Goal: Task Accomplishment & Management: Complete application form

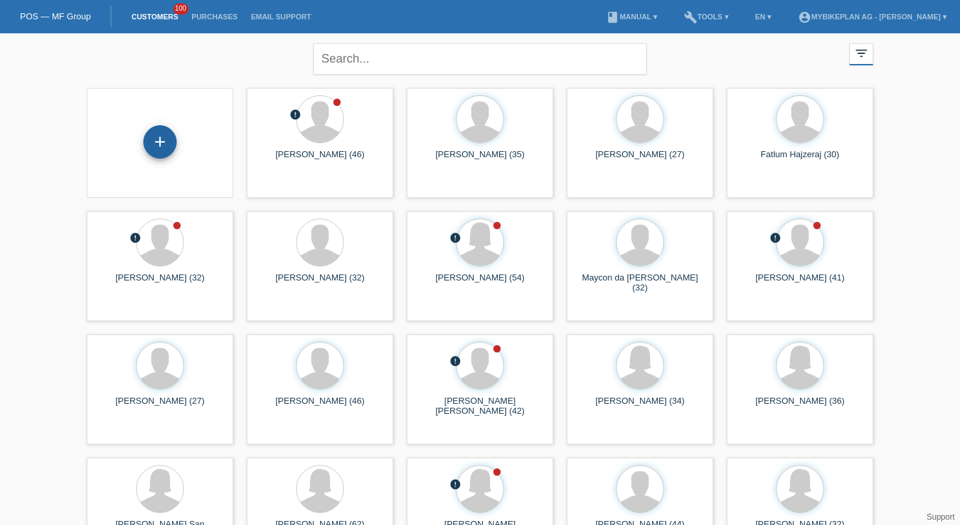
click at [157, 141] on div "+" at bounding box center [159, 141] width 33 height 33
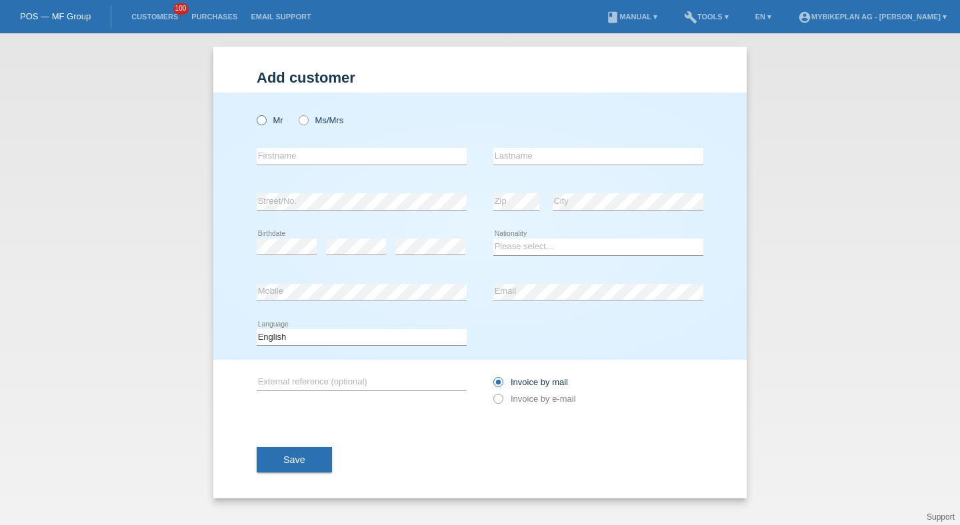
click at [279, 121] on label "Mr" at bounding box center [270, 120] width 27 height 10
click at [265, 121] on input "Mr" at bounding box center [261, 119] width 9 height 9
radio input "true"
click at [280, 151] on input "text" at bounding box center [362, 156] width 210 height 17
type input "H"
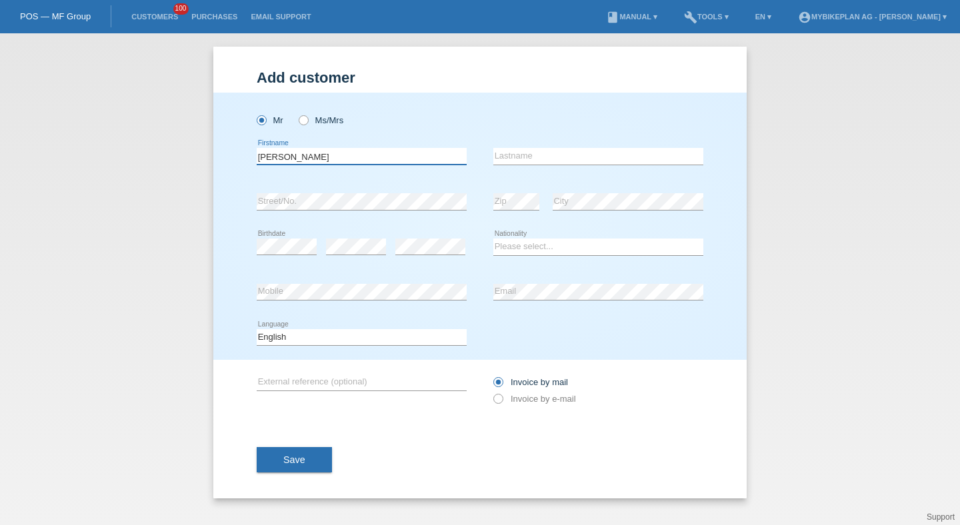
type input "Gunnar"
paste input "Von Hansen"
type input "Von Hansen"
click at [507, 249] on select "Please select... Switzerland Austria Germany Liechtenstein ------------ Afghani…" at bounding box center [598, 247] width 210 height 16
select select "DE"
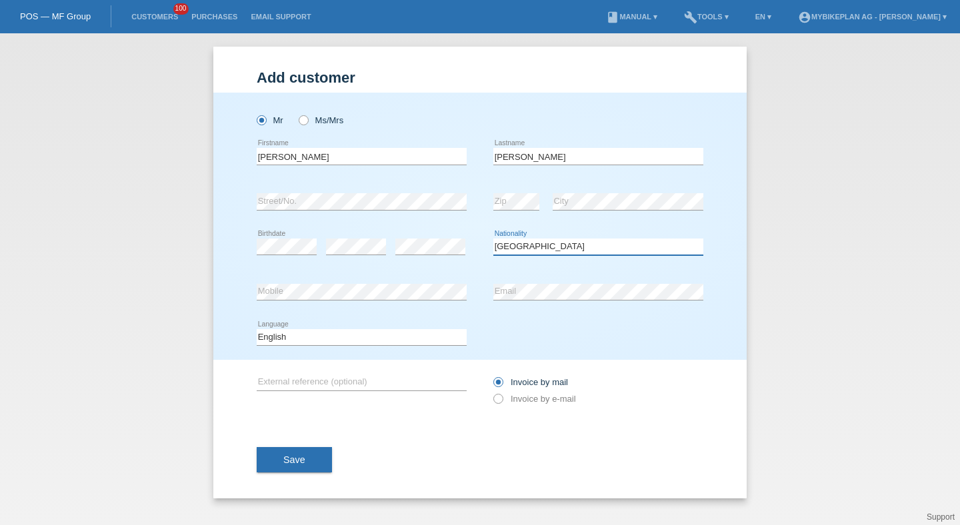
click at [493, 239] on select "Please select... Switzerland Austria Germany Liechtenstein ------------ Afghani…" at bounding box center [598, 247] width 210 height 16
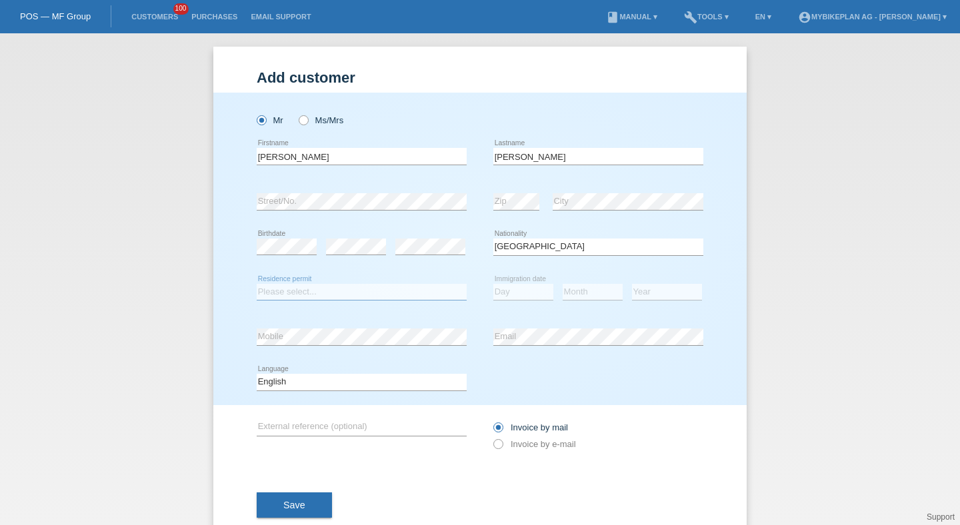
click at [417, 295] on select "Please select... C B B - Refugee status Other" at bounding box center [362, 292] width 210 height 16
select select "C"
click at [257, 284] on select "Please select... C B B - Refugee status Other" at bounding box center [362, 292] width 210 height 16
click at [501, 284] on select "Day 01 02 03 04 05 06 07 08 09 10 11" at bounding box center [523, 292] width 60 height 16
select select "12"
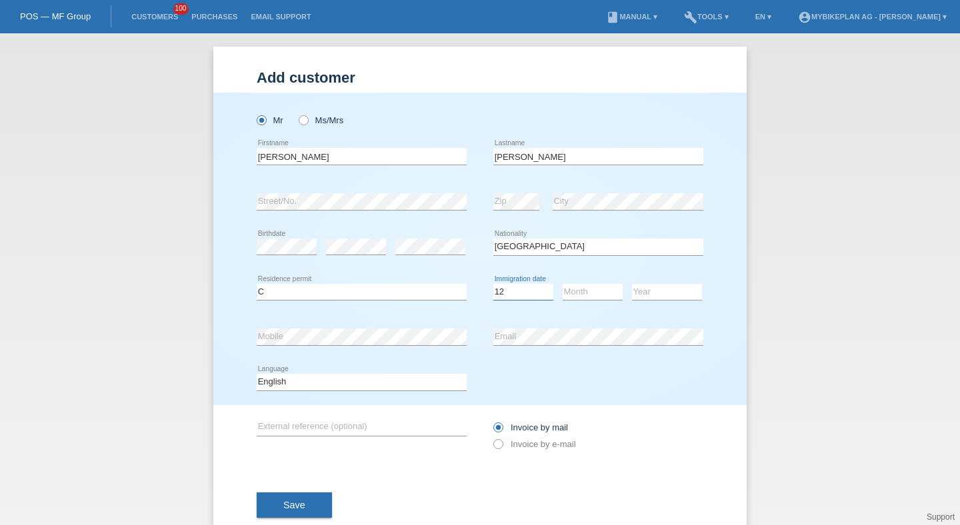
click at [493, 284] on select "Day 01 02 03 04 05 06 07 08 09 10 11" at bounding box center [523, 292] width 60 height 16
click at [579, 294] on select "Month 01 02 03 04 05 06 07 08 09 10 11" at bounding box center [593, 292] width 60 height 16
select select "01"
click at [563, 284] on select "Month 01 02 03 04 05 06 07 08 09 10 11" at bounding box center [593, 292] width 60 height 16
click at [652, 294] on select "Year 2025 2024 2023 2022 2021 2020 2019 2018 2017 2016 2015 2014 2013 2012 2011…" at bounding box center [667, 292] width 70 height 16
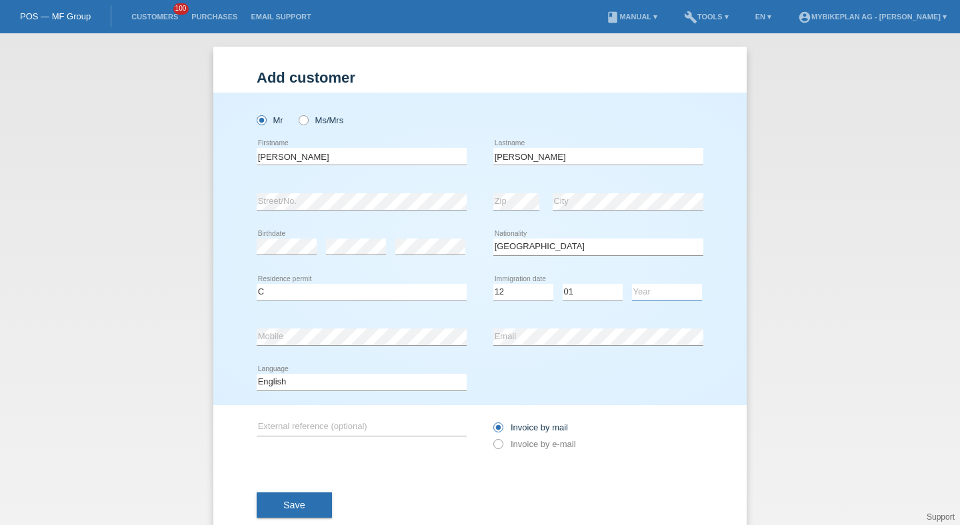
select select "2015"
click at [632, 284] on select "Year 2025 2024 2023 2022 2021 2020 2019 2018 2017 2016 2015 2014 2013 2012 2011…" at bounding box center [667, 292] width 70 height 16
click at [388, 368] on div "Deutsch Français Italiano English error Language" at bounding box center [362, 382] width 210 height 45
click at [383, 378] on select "Deutsch Français Italiano English" at bounding box center [362, 382] width 210 height 16
select select "de"
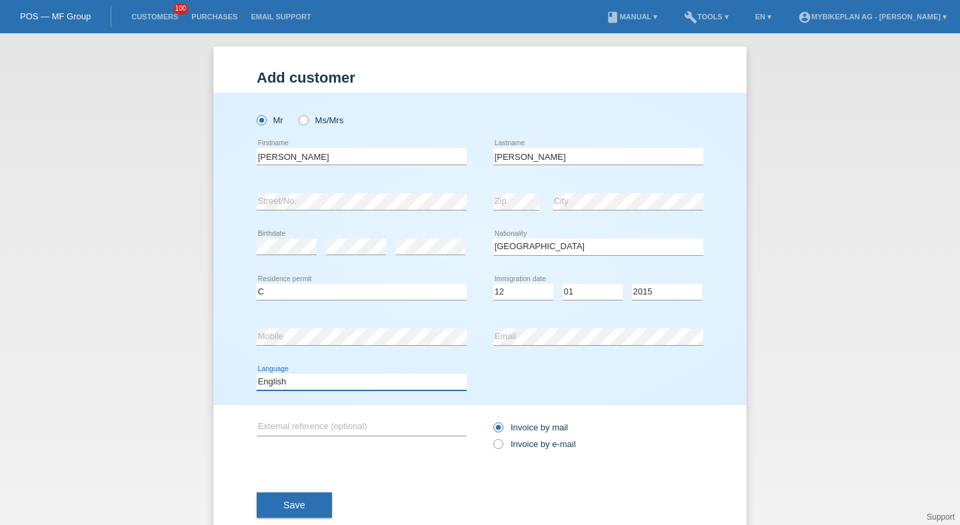
click at [257, 375] on select "Deutsch Français Italiano English" at bounding box center [362, 382] width 210 height 16
click at [526, 453] on div "Invoice by mail Invoice by e-mail" at bounding box center [598, 435] width 210 height 33
click at [526, 449] on label "Invoice by e-mail" at bounding box center [534, 444] width 83 height 10
click at [502, 450] on input "Invoice by e-mail" at bounding box center [497, 447] width 9 height 17
radio input "true"
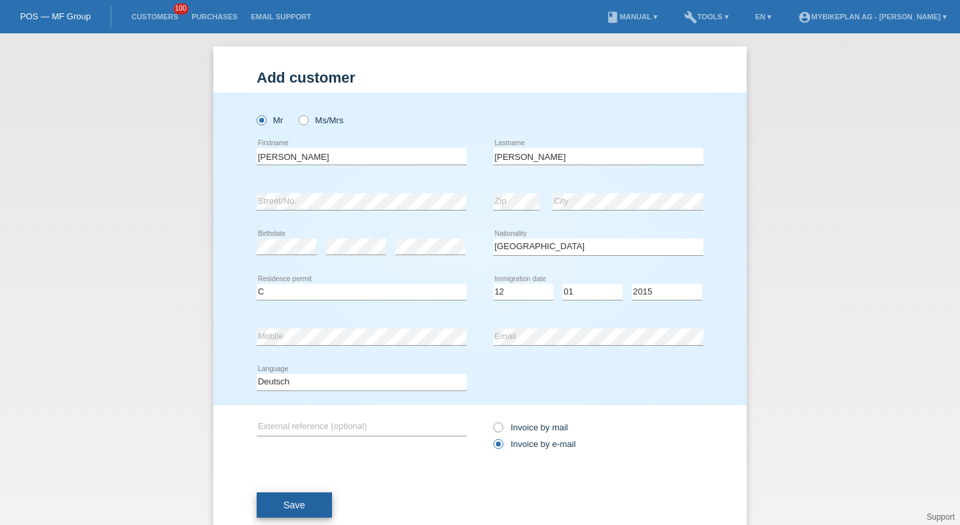
click at [320, 498] on button "Save" at bounding box center [294, 505] width 75 height 25
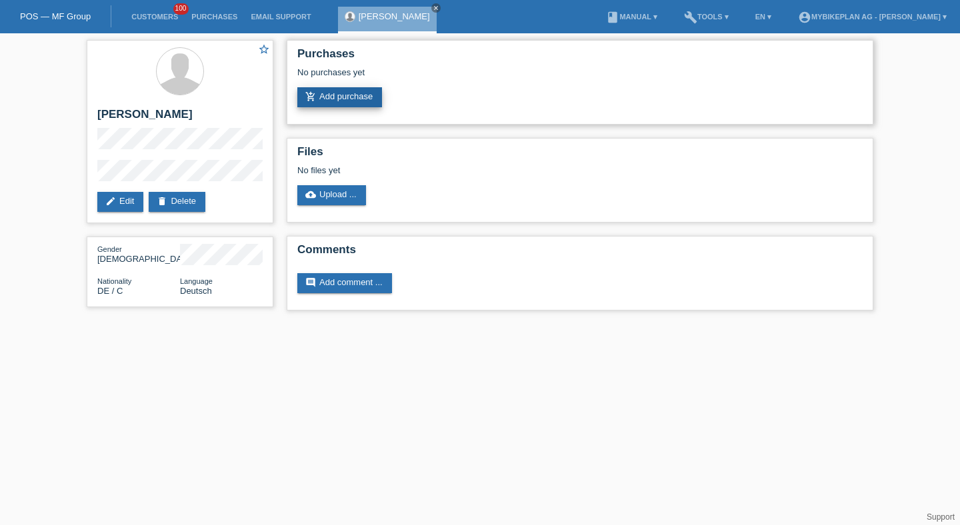
click at [331, 103] on link "add_shopping_cart Add purchase" at bounding box center [339, 97] width 85 height 20
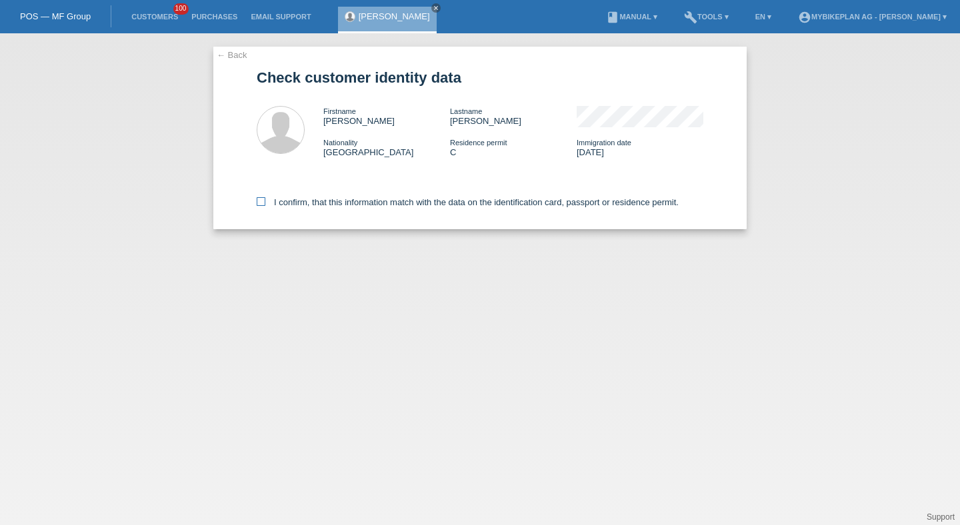
click at [354, 207] on label "I confirm, that this information match with the data on the identification card…" at bounding box center [468, 202] width 422 height 10
click at [265, 206] on input "I confirm, that this information match with the data on the identification card…" at bounding box center [261, 201] width 9 height 9
checkbox input "true"
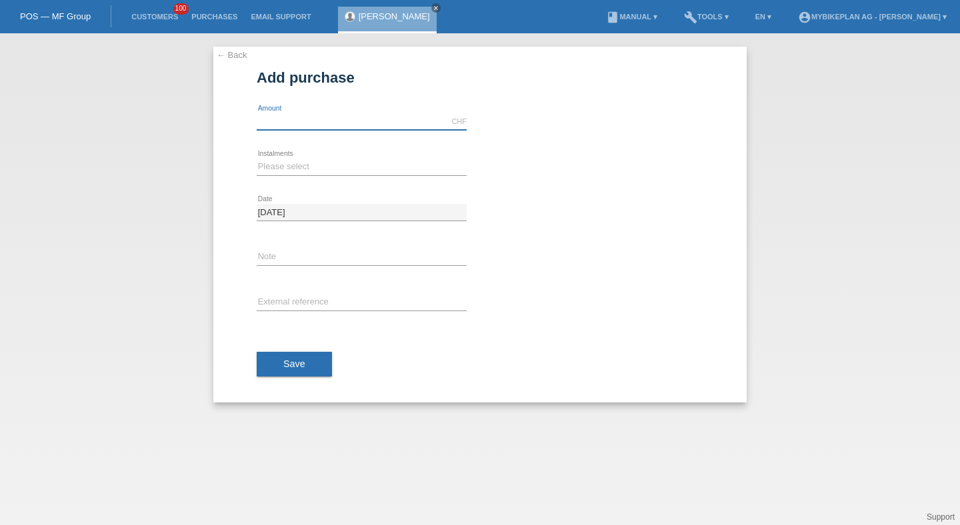
click at [341, 125] on input "text" at bounding box center [362, 121] width 210 height 17
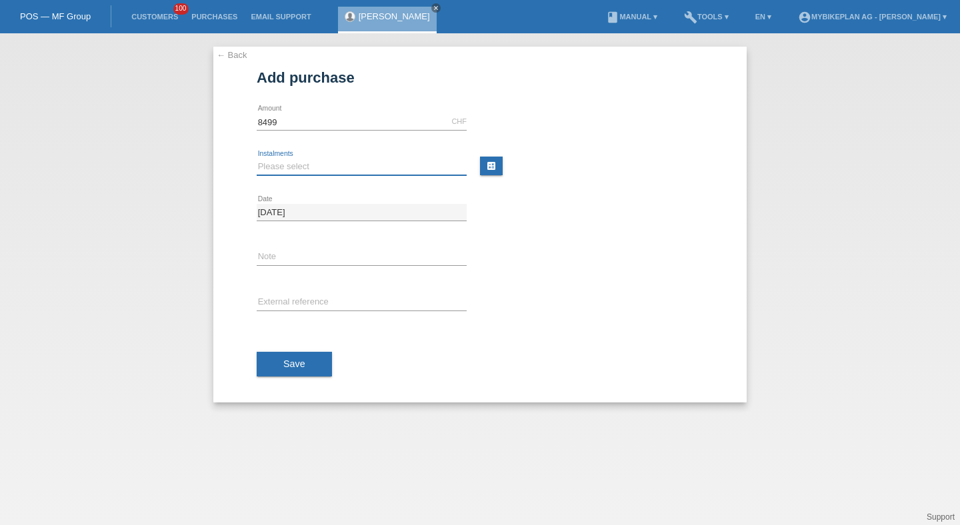
type input "8499.00"
click at [297, 170] on select "Please select 6 instalments 12 instalments 18 instalments 24 instalments 36 ins…" at bounding box center [362, 167] width 210 height 16
select select "488"
click at [257, 159] on select "Please select 6 instalments 12 instalments 18 instalments 24 instalments 36 ins…" at bounding box center [362, 167] width 210 height 16
click at [291, 329] on div "Save" at bounding box center [480, 364] width 447 height 77
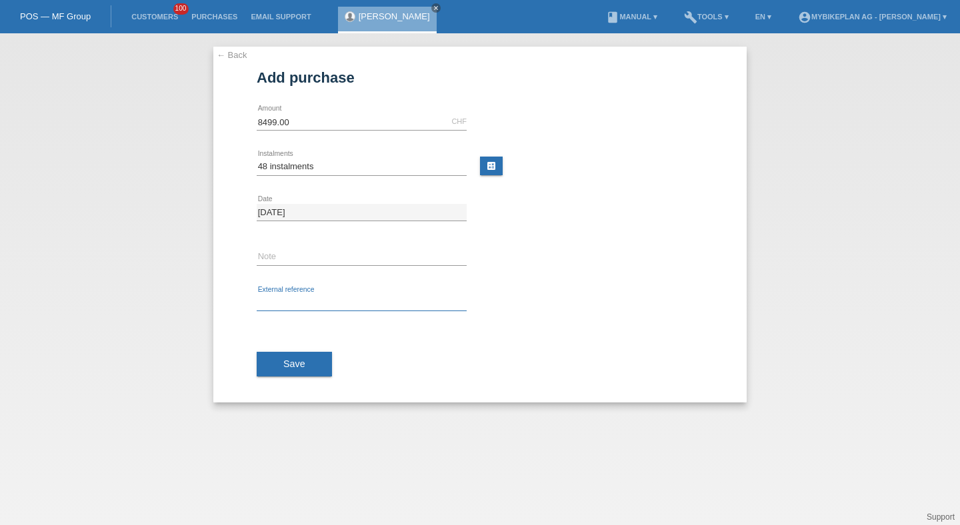
click at [292, 307] on input "text" at bounding box center [362, 303] width 210 height 17
paste input "43909371425"
type input "43909371425"
click at [289, 371] on button "Save" at bounding box center [294, 364] width 75 height 25
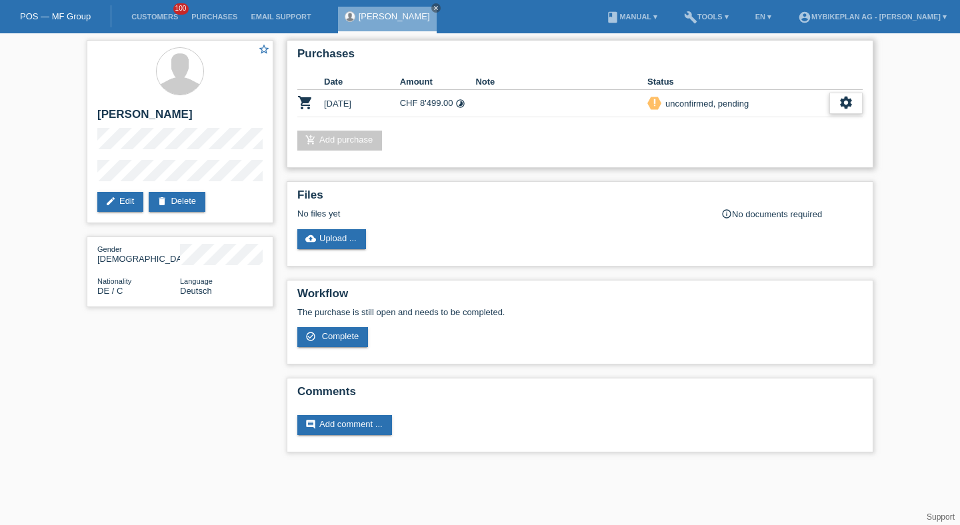
click at [834, 101] on div "settings" at bounding box center [845, 103] width 33 height 21
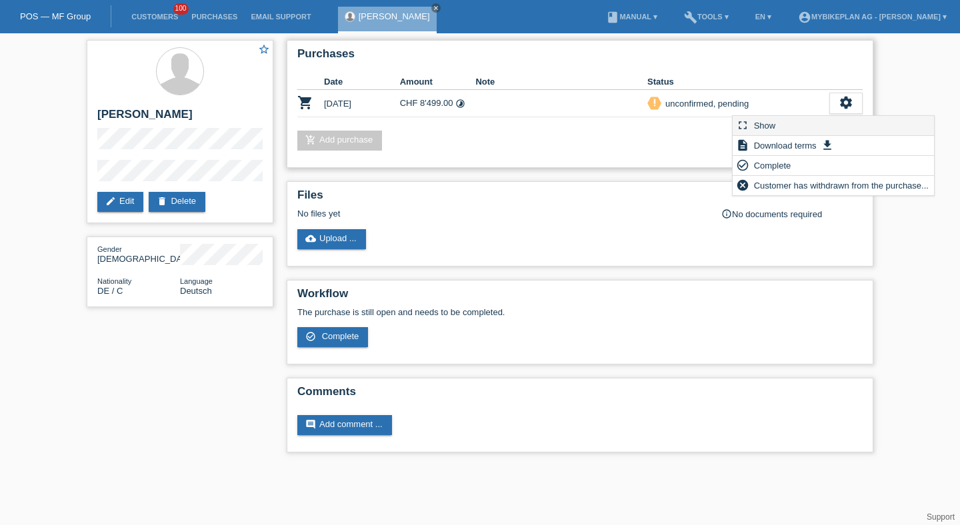
click at [806, 124] on div "fullscreen Show" at bounding box center [832, 126] width 201 height 20
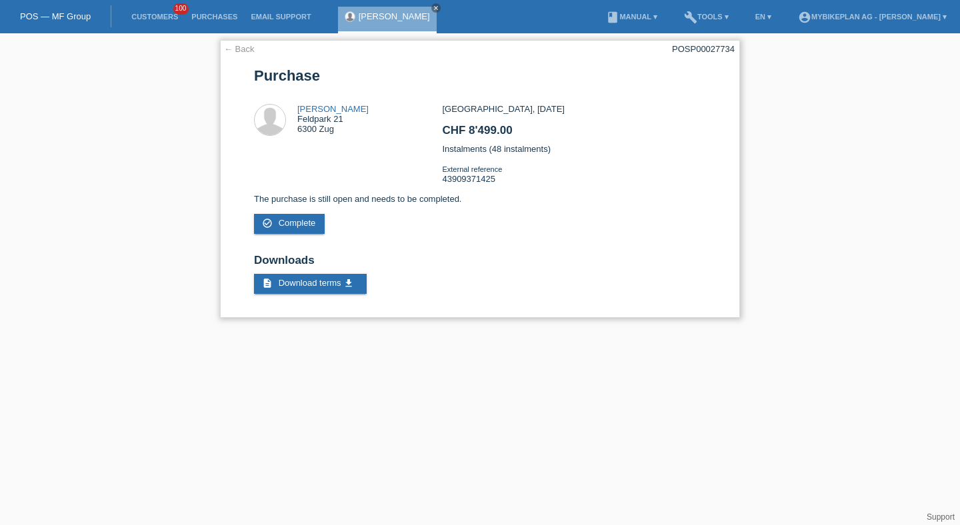
click at [703, 47] on div "POSP00027734" at bounding box center [703, 49] width 63 height 10
copy div "POSP00027734"
click at [168, 20] on link "Customers" at bounding box center [155, 17] width 60 height 8
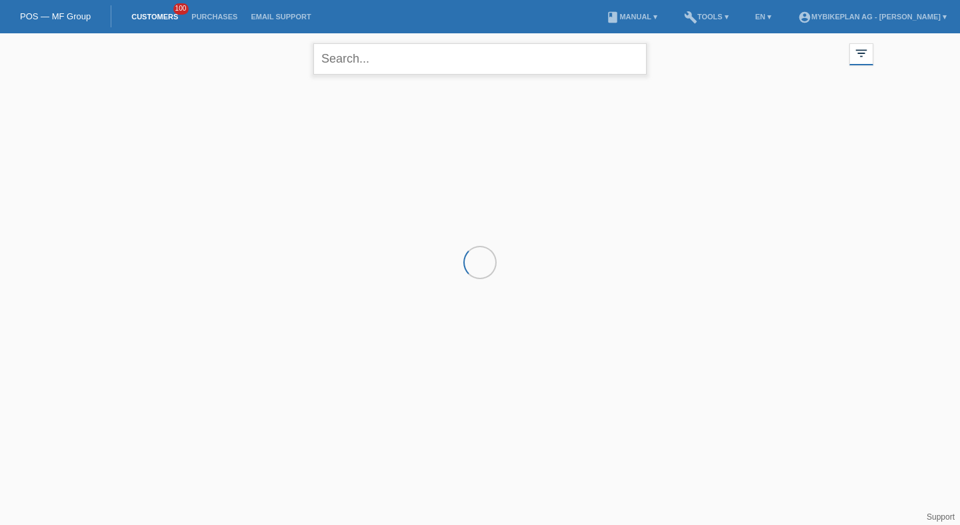
click at [439, 52] on input "text" at bounding box center [479, 58] width 333 height 31
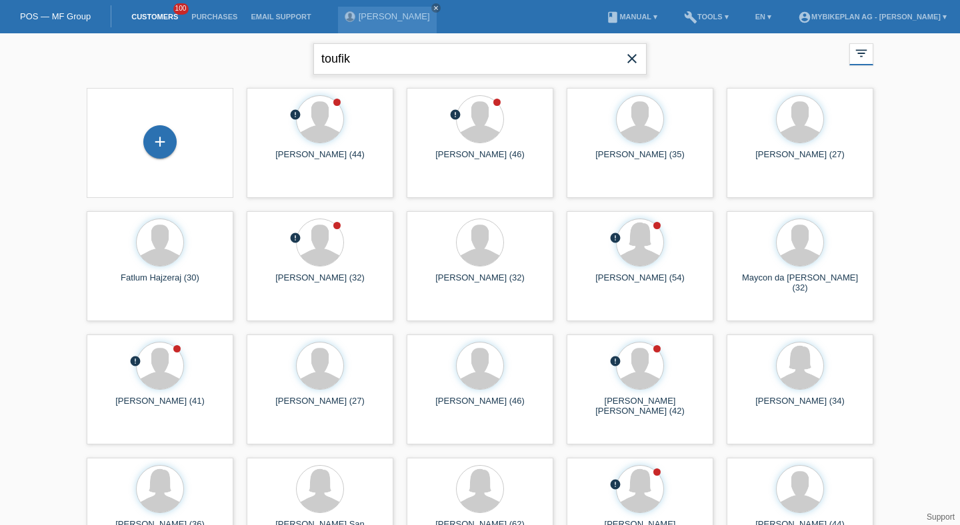
type input "toufik"
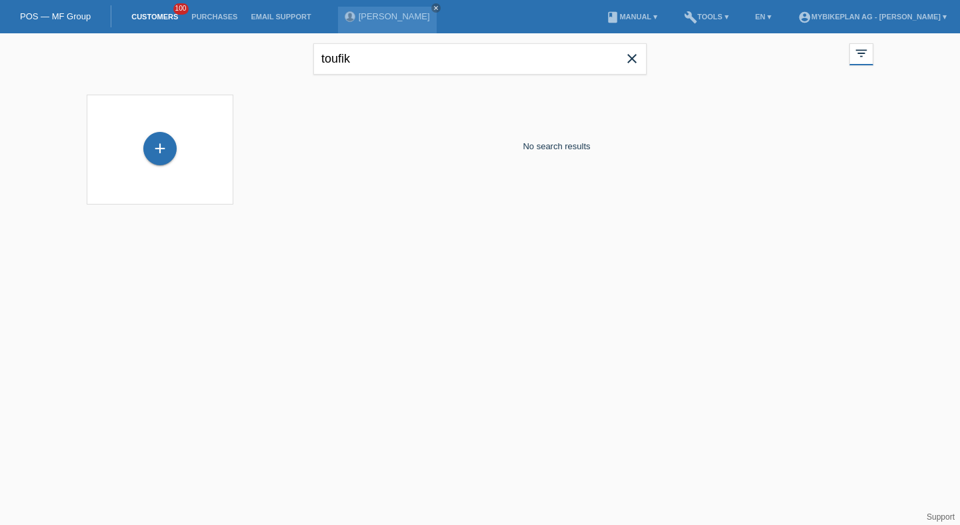
click at [622, 59] on span "close" at bounding box center [632, 60] width 27 height 20
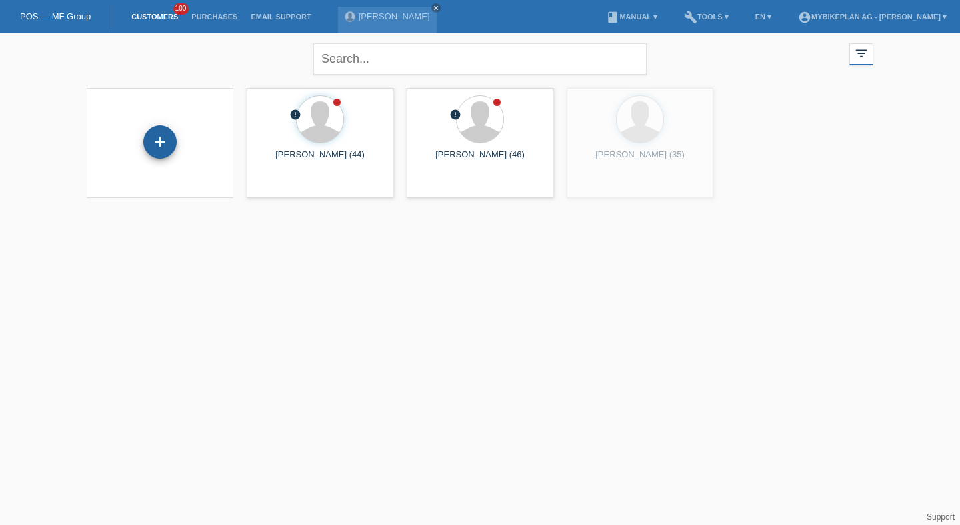
click at [172, 144] on div "+" at bounding box center [159, 141] width 33 height 33
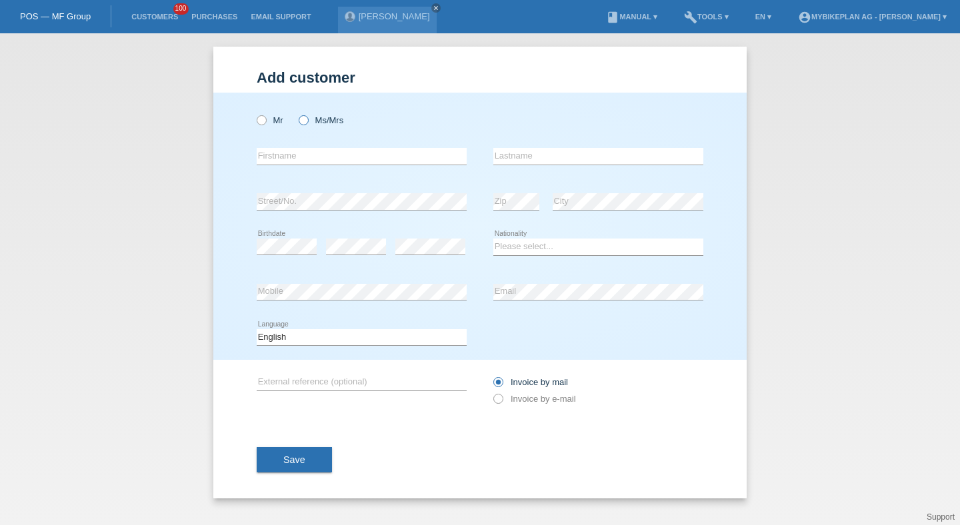
click at [317, 119] on label "Ms/Mrs" at bounding box center [321, 120] width 45 height 10
click at [307, 119] on input "Ms/Mrs" at bounding box center [303, 119] width 9 height 9
radio input "true"
click at [312, 151] on input "text" at bounding box center [362, 156] width 210 height 17
type input "Samira"
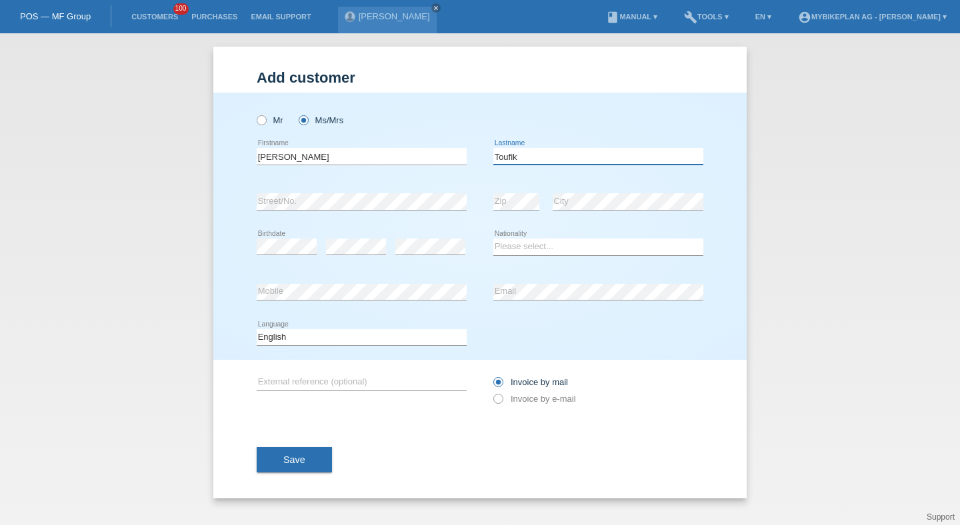
type input "Toufik"
click at [152, 11] on li "Customers 100" at bounding box center [155, 17] width 60 height 34
click at [157, 19] on link "Customers" at bounding box center [155, 17] width 60 height 8
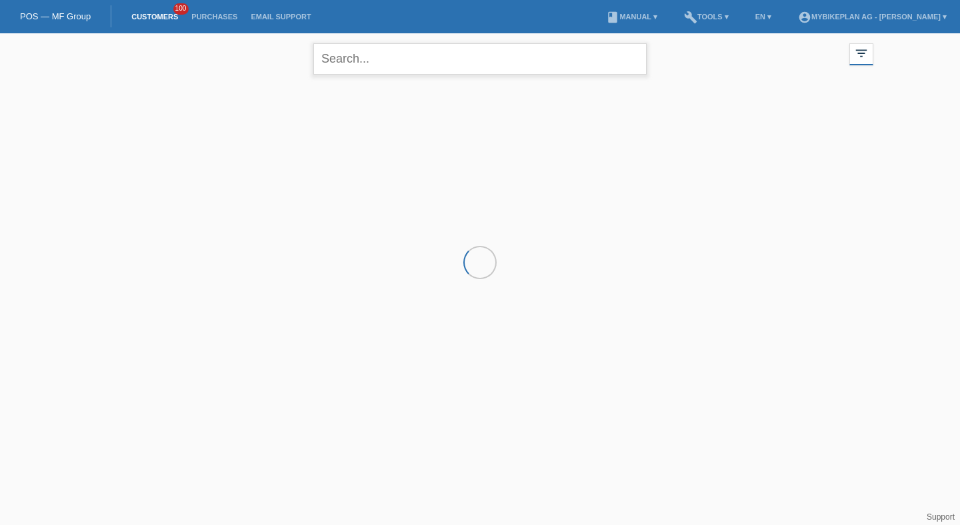
click at [339, 52] on input "text" at bounding box center [479, 58] width 333 height 31
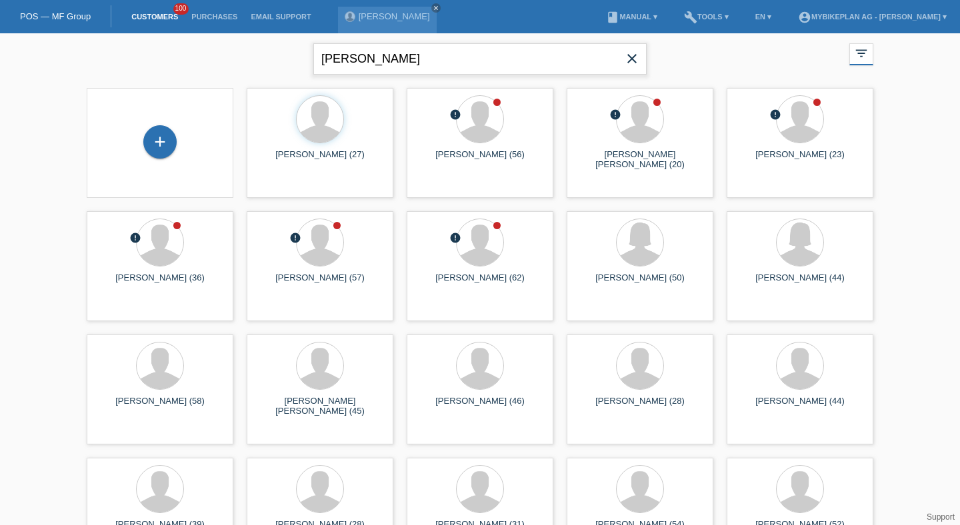
type input "[PERSON_NAME]"
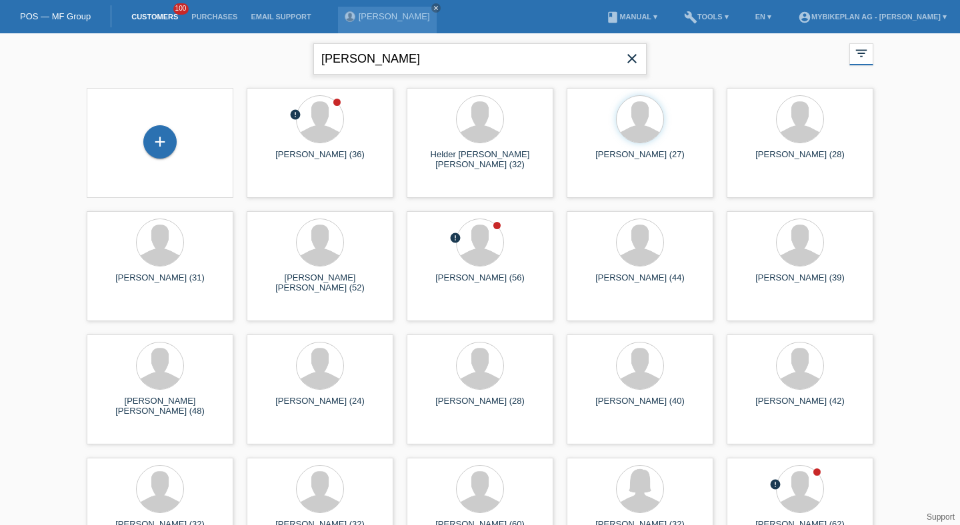
click at [621, 71] on input "[PERSON_NAME]" at bounding box center [479, 58] width 333 height 31
click at [625, 68] on span "close" at bounding box center [632, 60] width 27 height 20
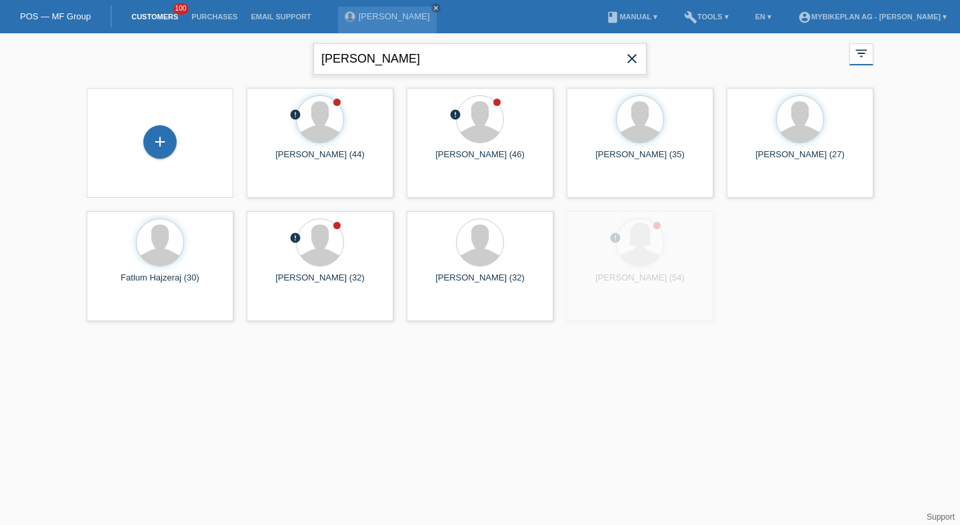
type input "[PERSON_NAME]"
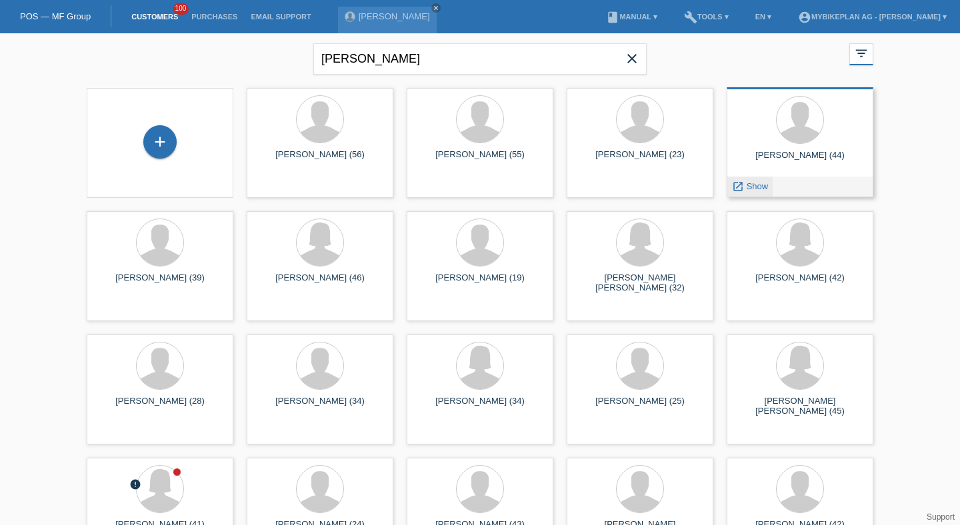
click at [733, 183] on icon "launch" at bounding box center [738, 187] width 12 height 12
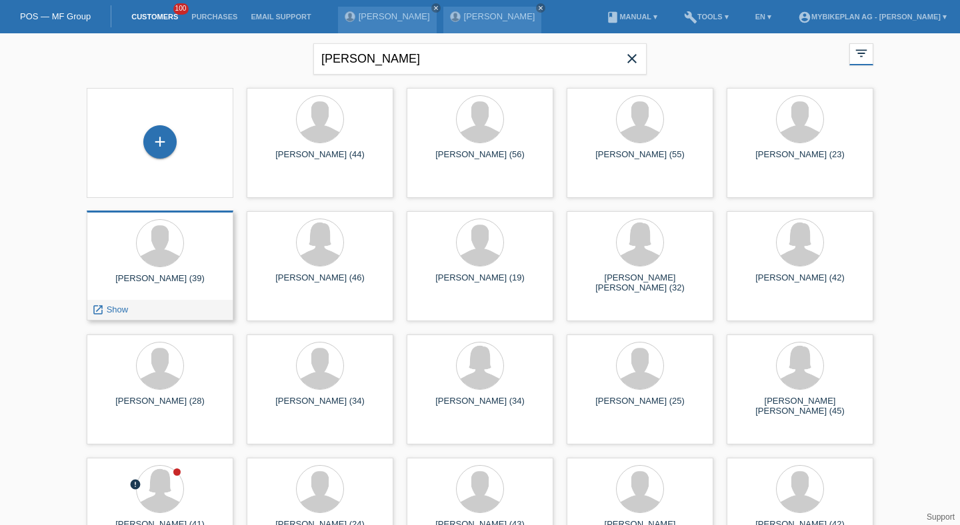
click at [111, 309] on span "Show" at bounding box center [118, 310] width 22 height 10
